Goal: Browse casually: Explore the website without a specific task or goal

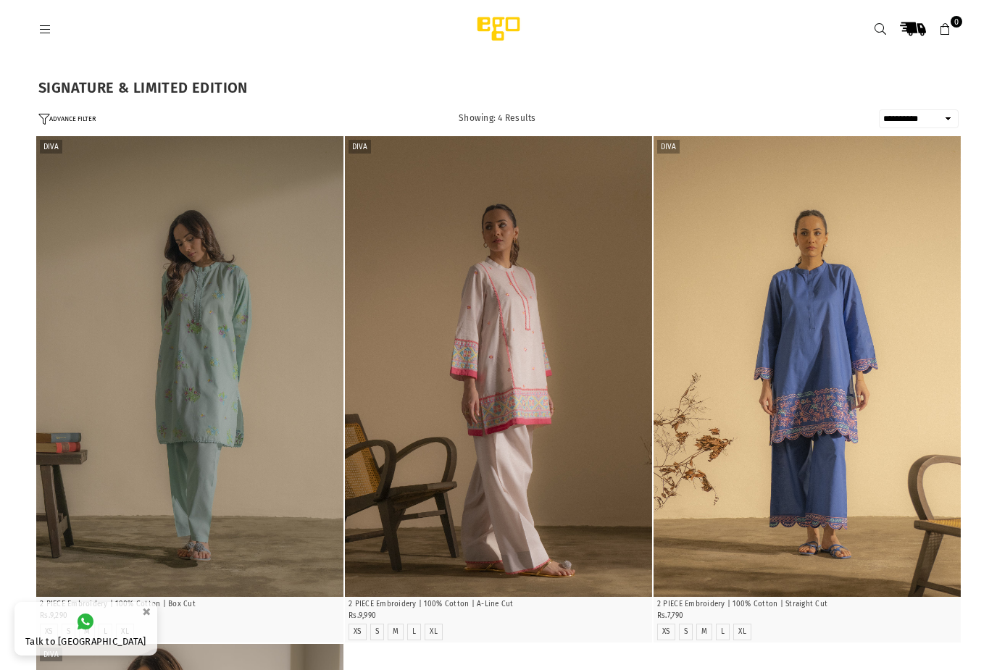
select select "**********"
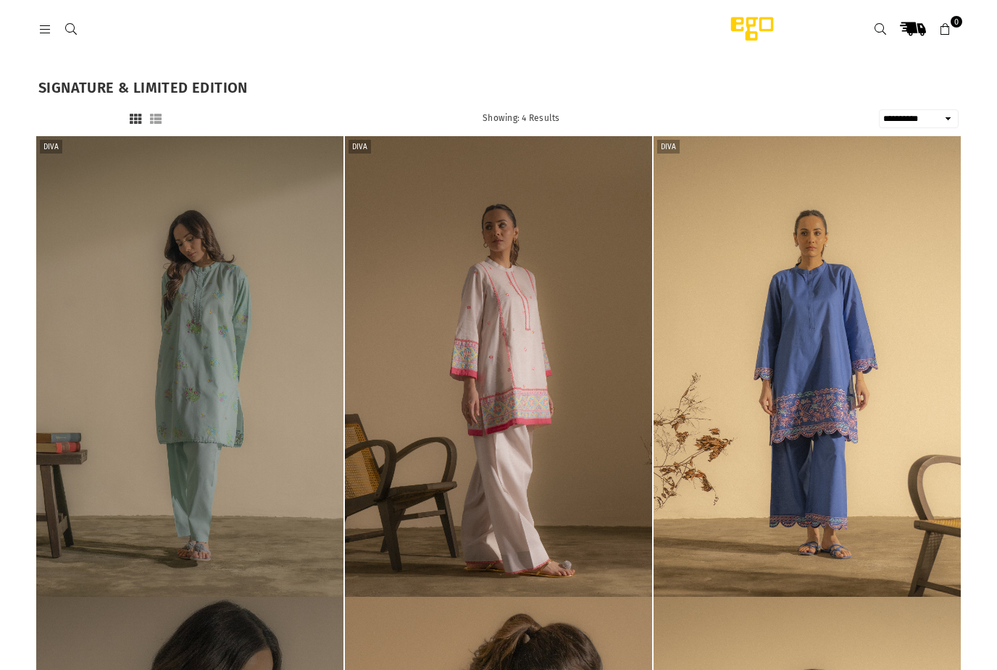
select select "**********"
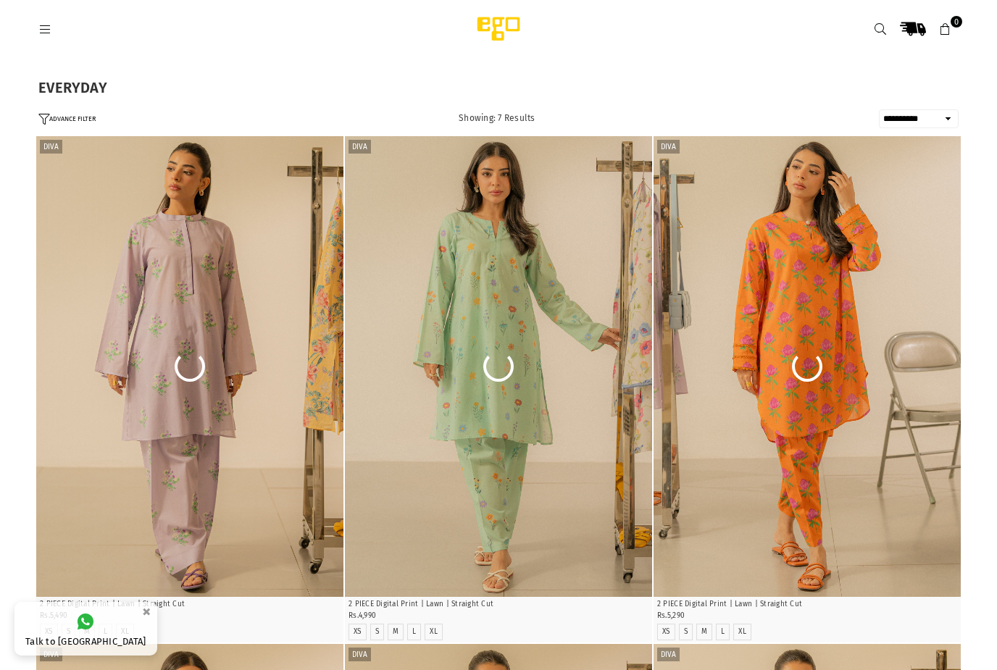
select select "**********"
